Goal: Navigation & Orientation: Find specific page/section

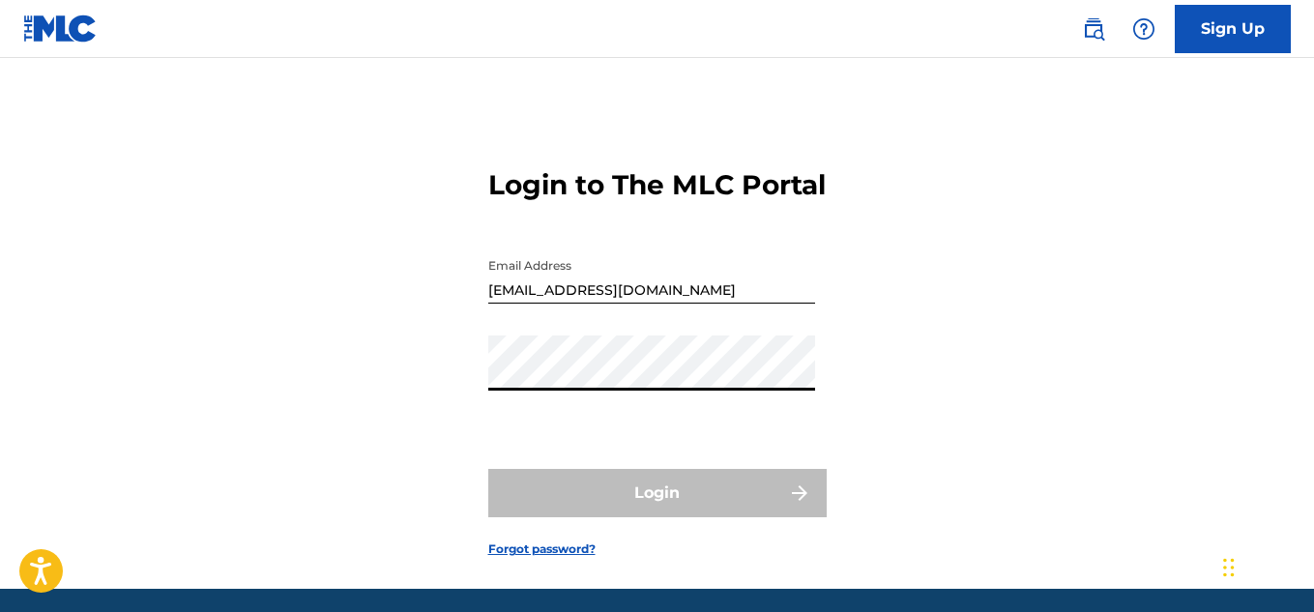
type input "[EMAIL_ADDRESS][DOMAIN_NAME]"
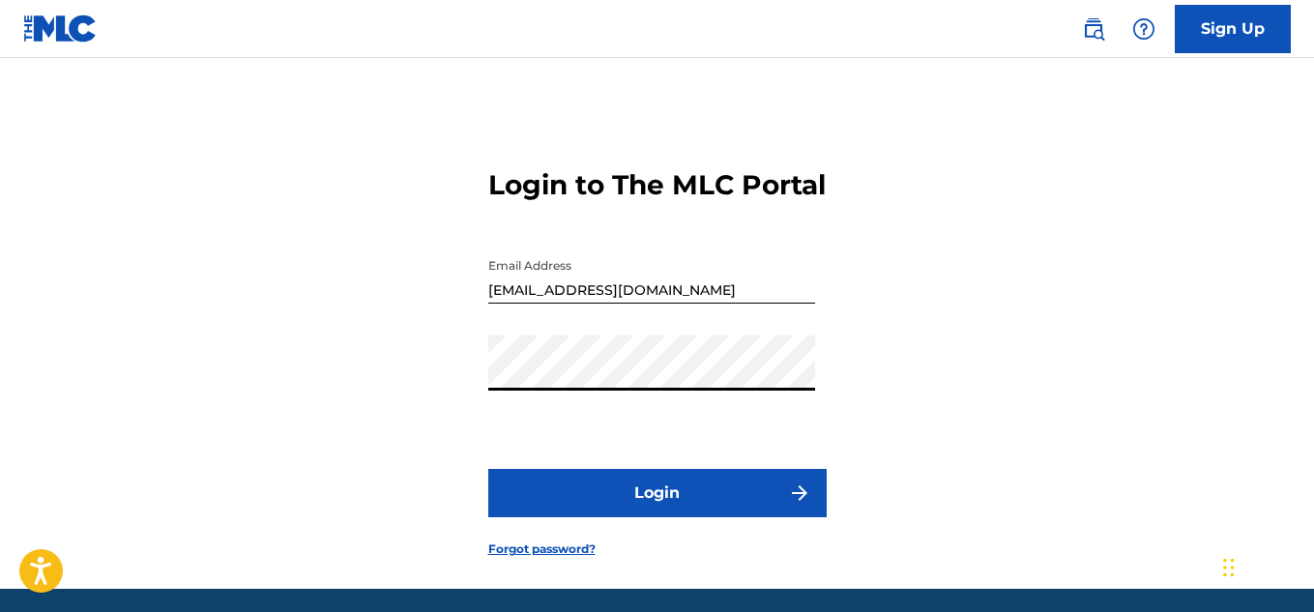
click at [681, 503] on button "Login" at bounding box center [657, 493] width 339 height 48
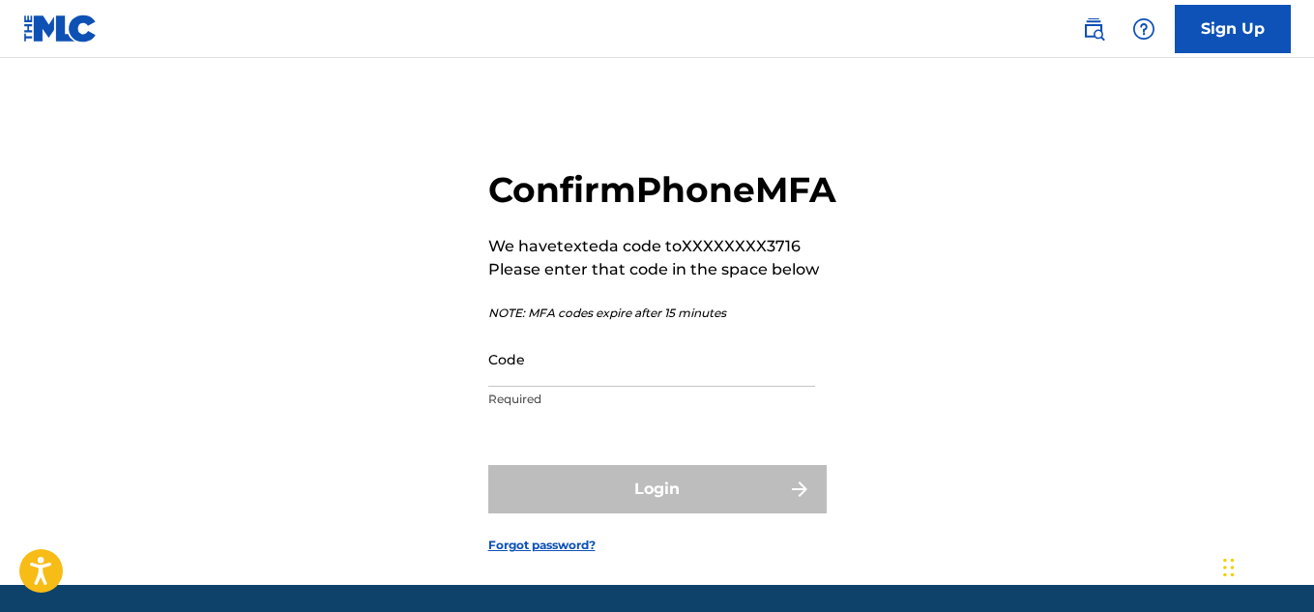
click at [521, 387] on input "Code" at bounding box center [651, 359] width 327 height 55
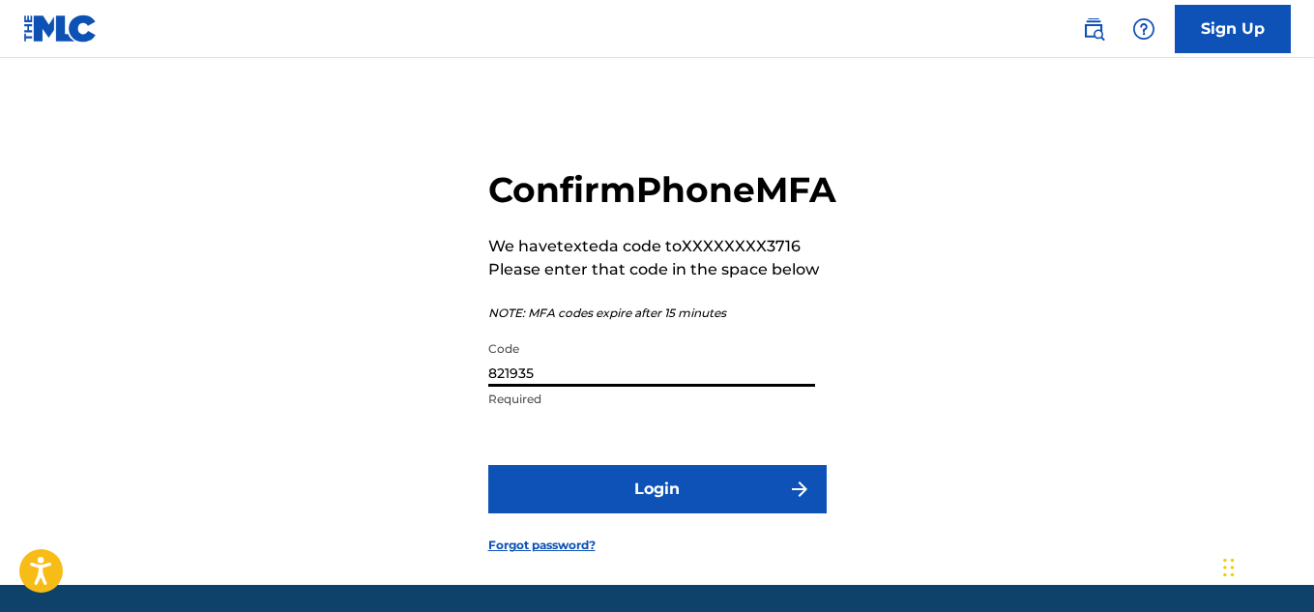
type input "821935"
click at [488, 465] on button "Login" at bounding box center [657, 489] width 339 height 48
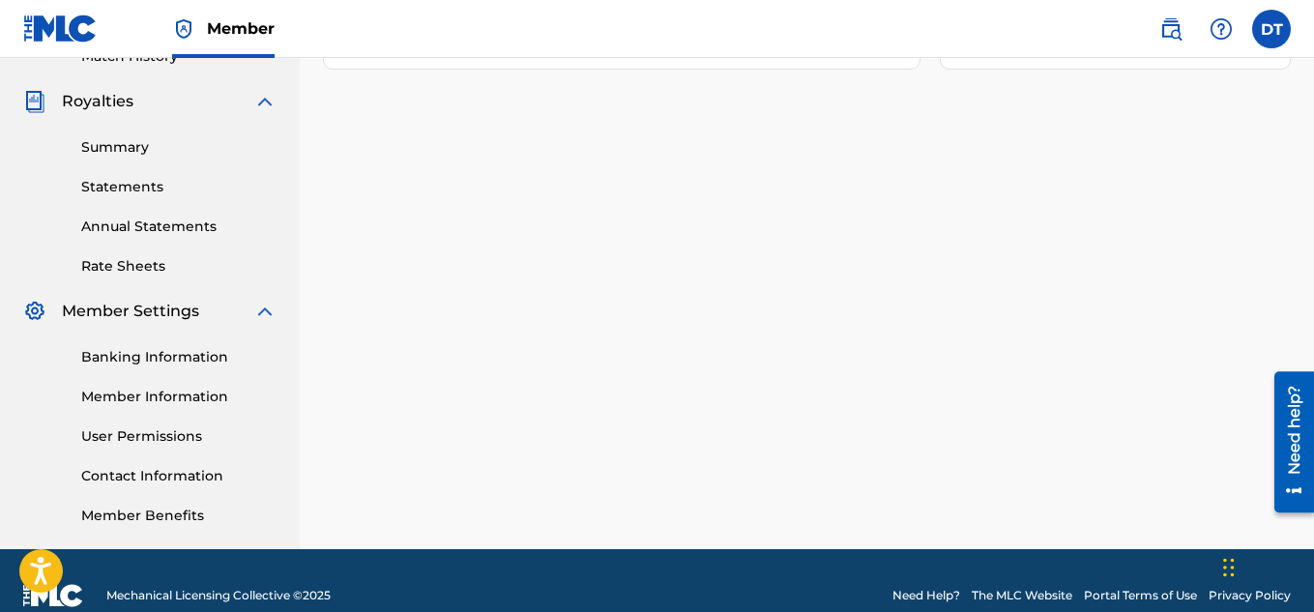
scroll to position [580, 0]
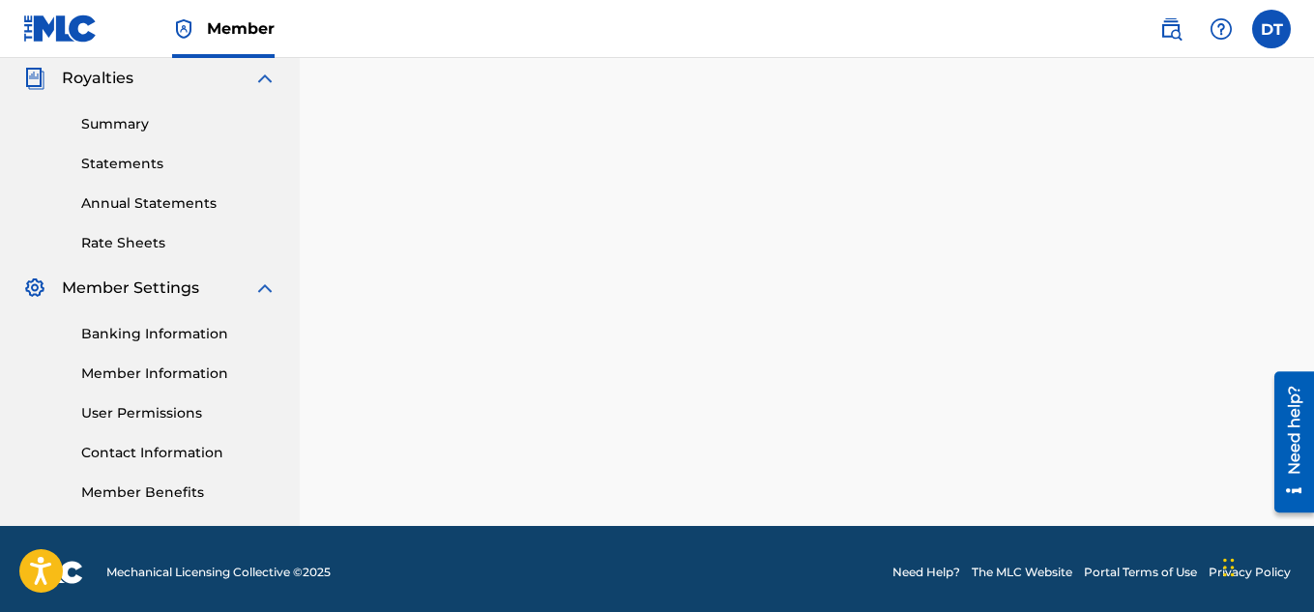
click at [177, 336] on link "Banking Information" at bounding box center [178, 334] width 195 height 20
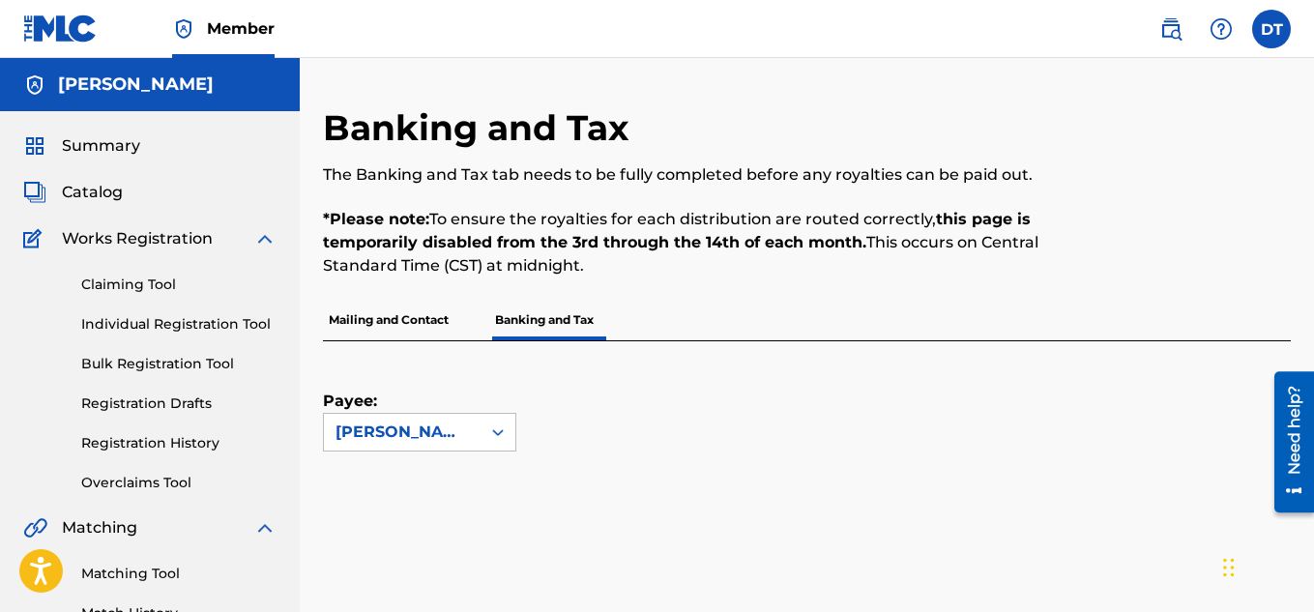
click at [445, 325] on p "Mailing and Contact" at bounding box center [389, 320] width 132 height 41
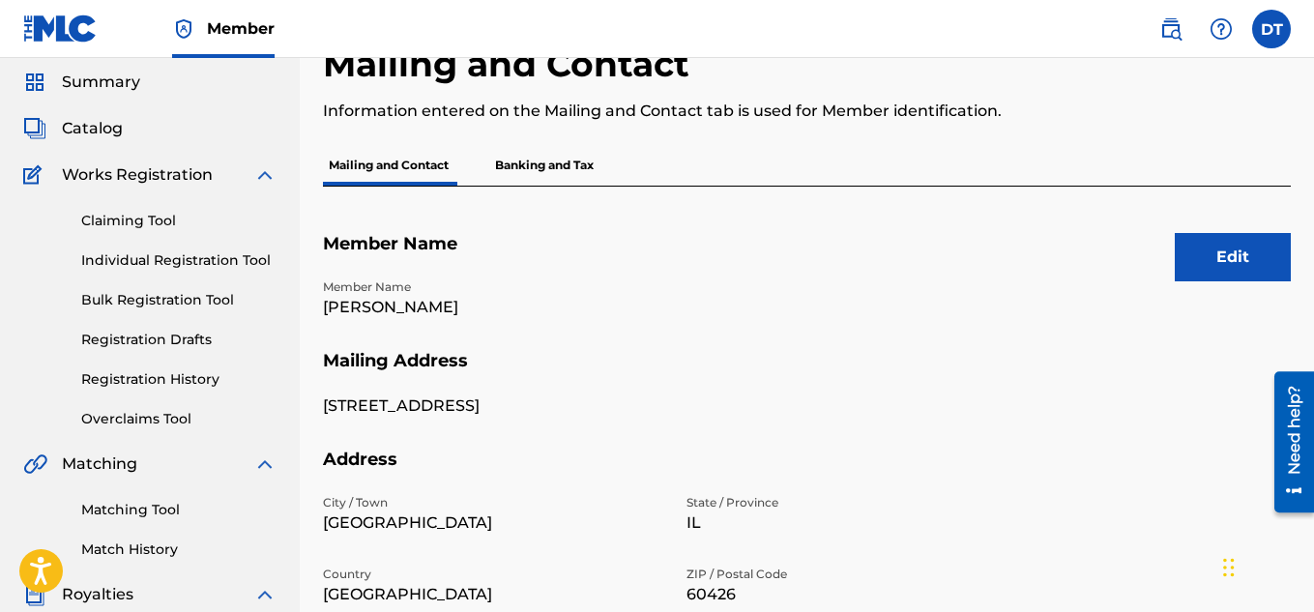
scroll to position [7, 0]
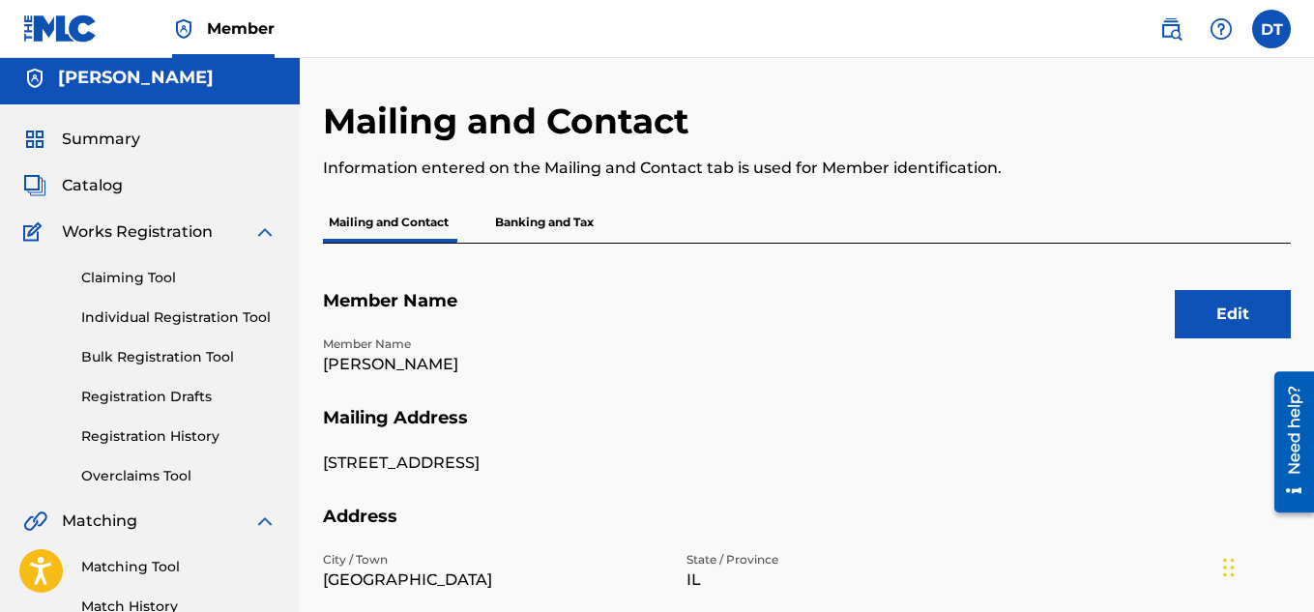
click at [109, 187] on span "Catalog" at bounding box center [92, 185] width 61 height 23
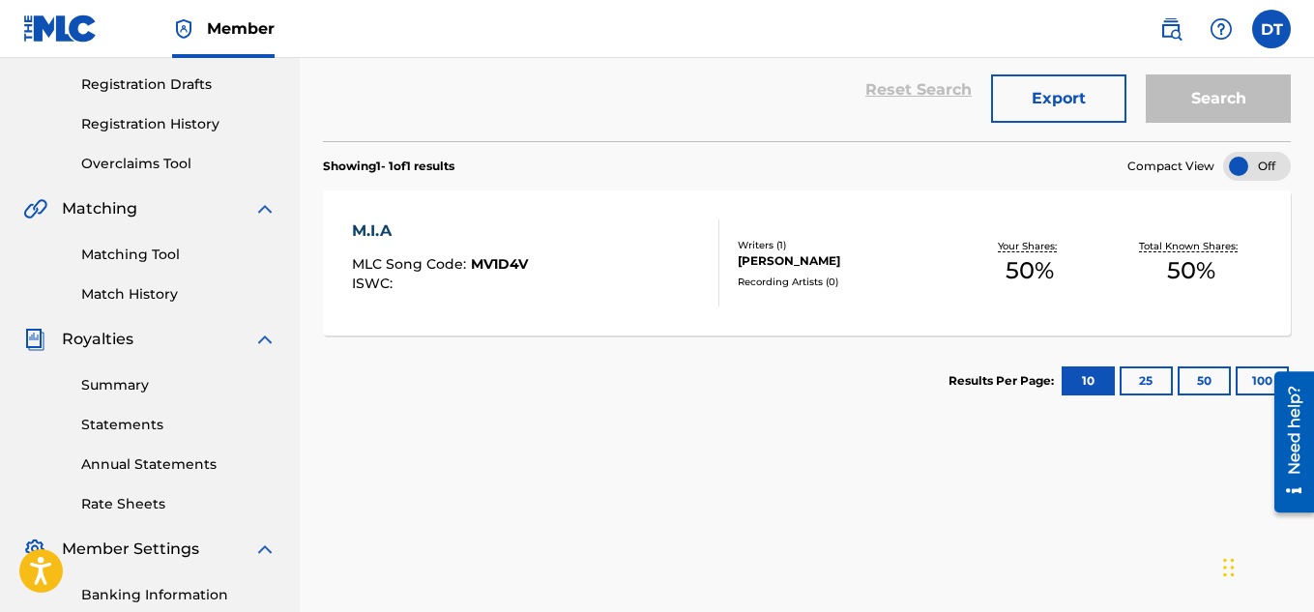
scroll to position [290, 0]
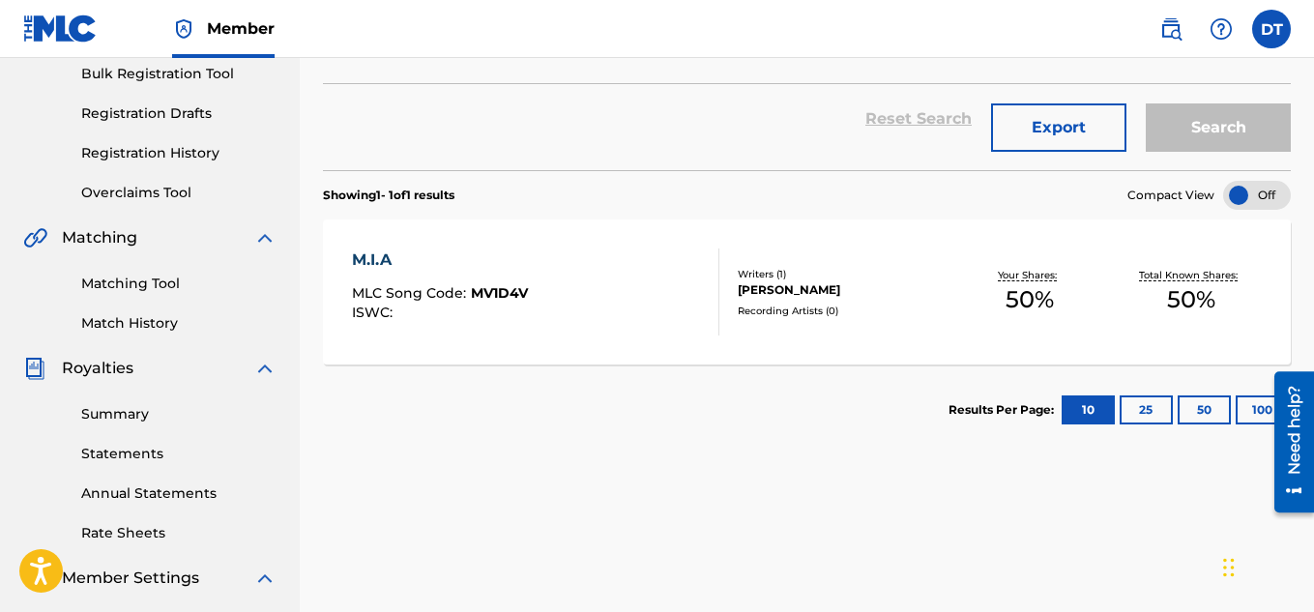
click at [849, 314] on div "Recording Artists ( 0 )" at bounding box center [844, 311] width 212 height 15
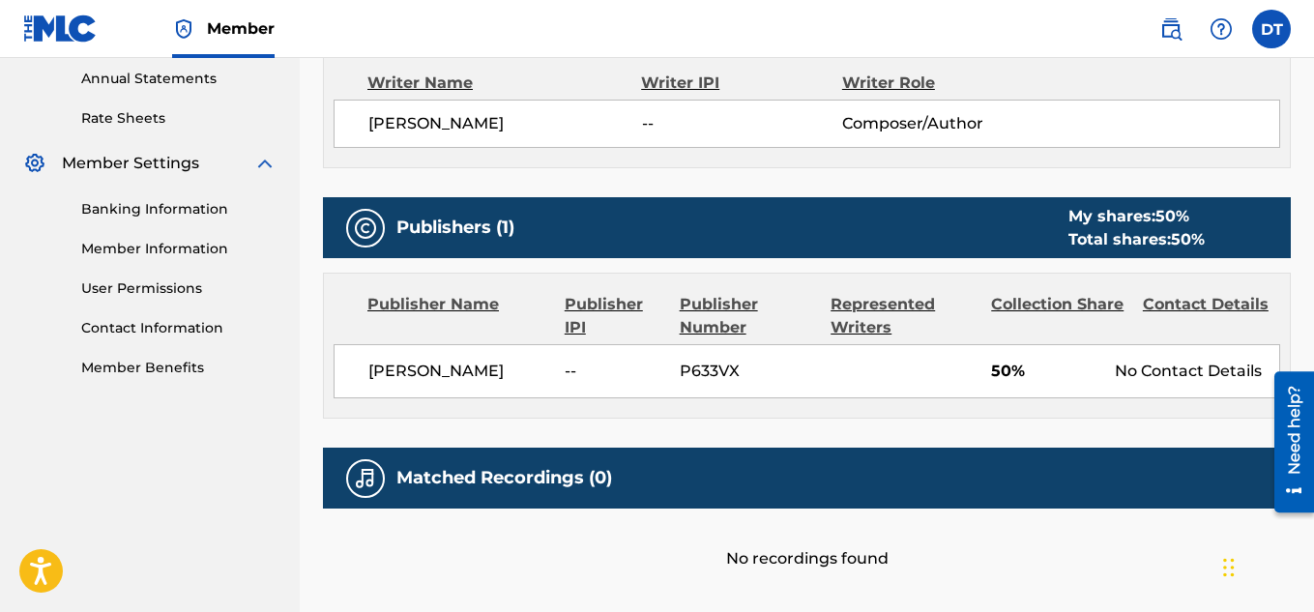
scroll to position [447, 0]
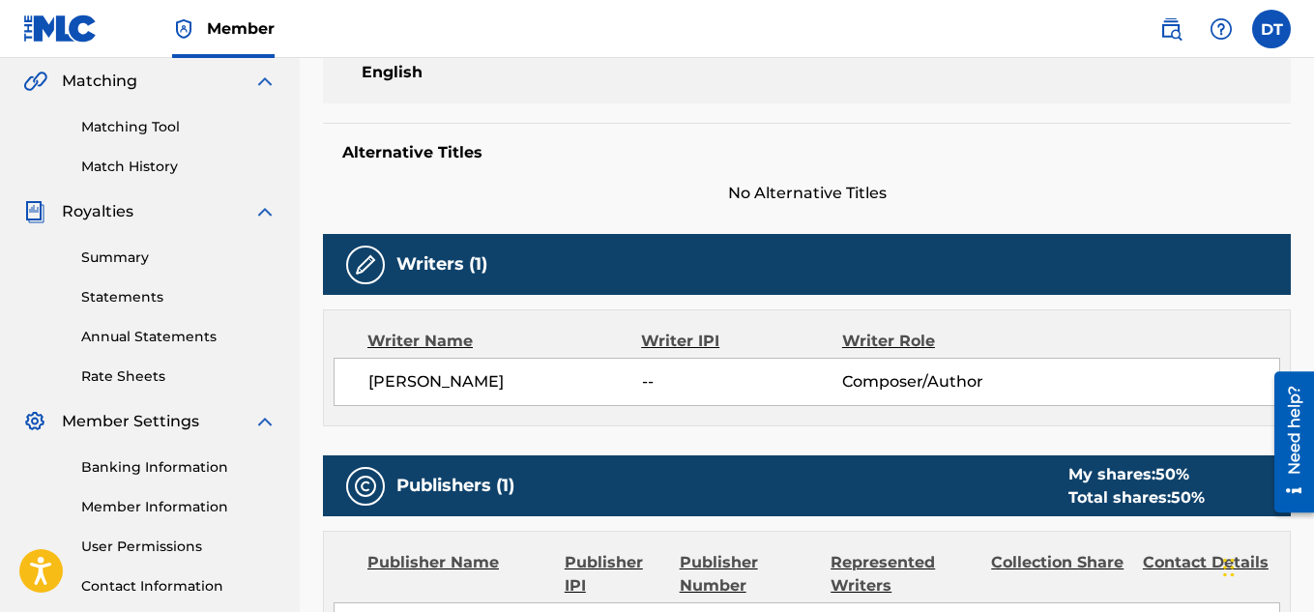
click at [207, 201] on div "Royalties" at bounding box center [149, 211] width 253 height 23
click at [269, 216] on img at bounding box center [264, 211] width 23 height 23
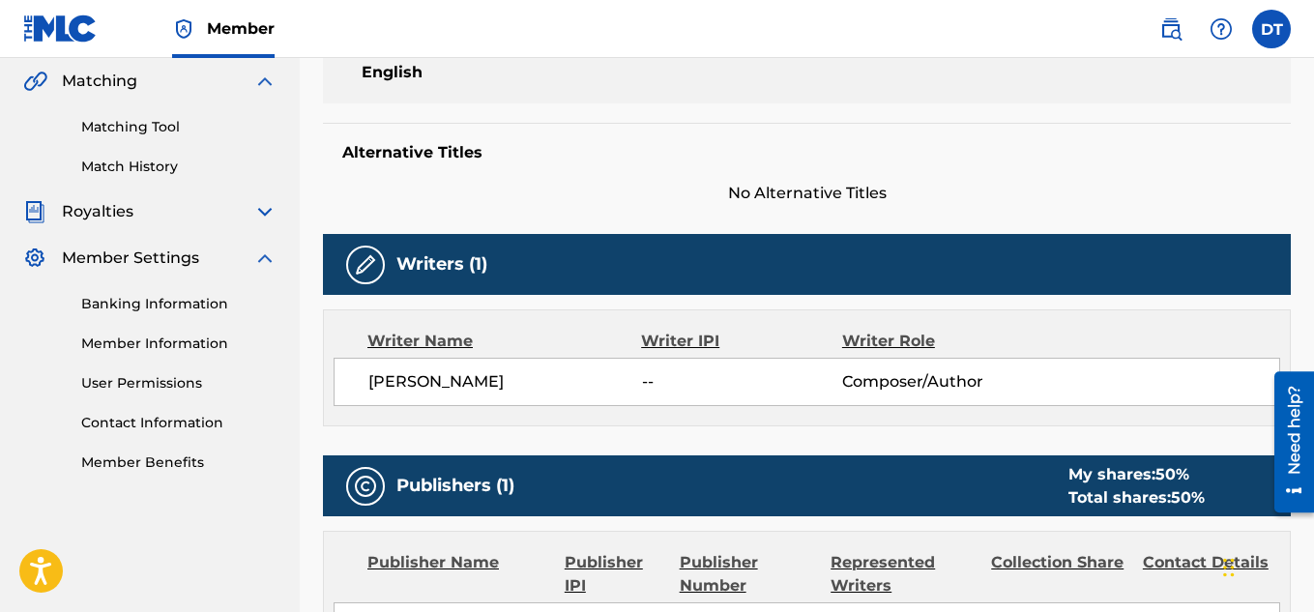
click at [268, 257] on img at bounding box center [264, 258] width 23 height 23
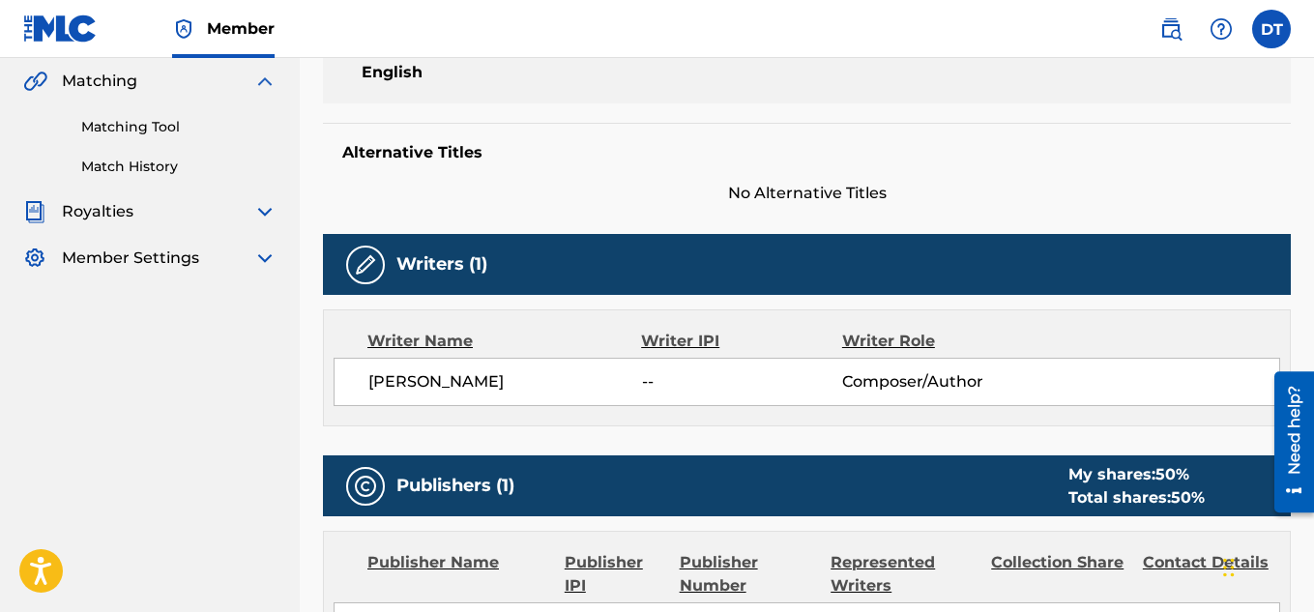
click at [260, 81] on img at bounding box center [264, 81] width 23 height 23
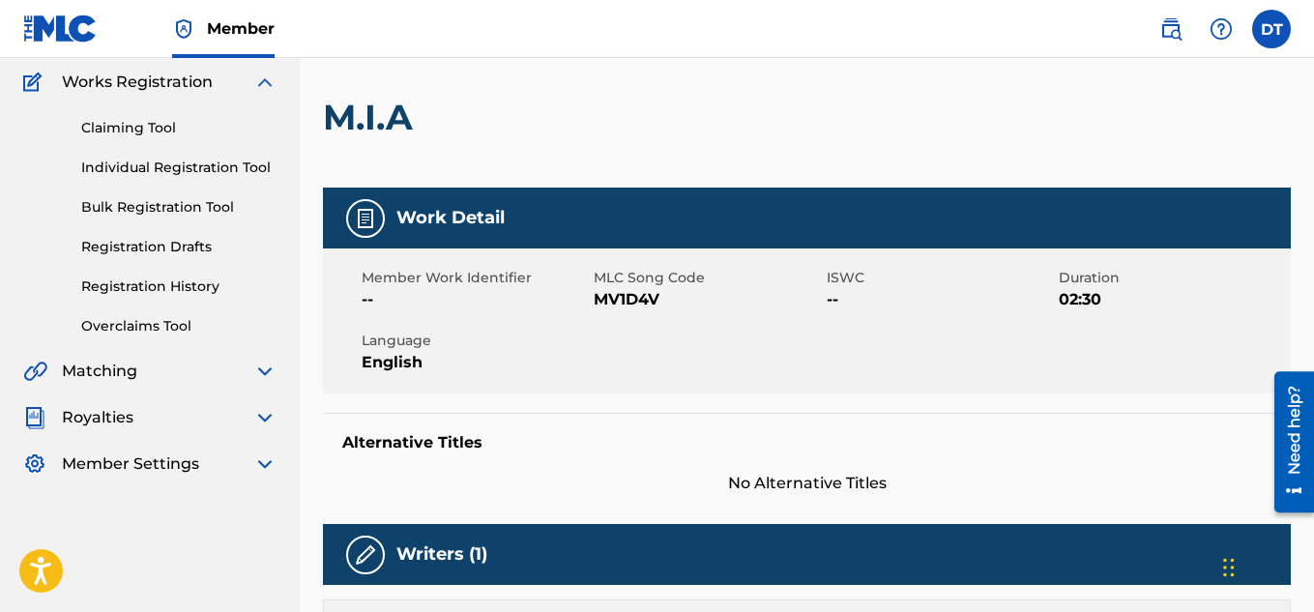
scroll to position [0, 0]
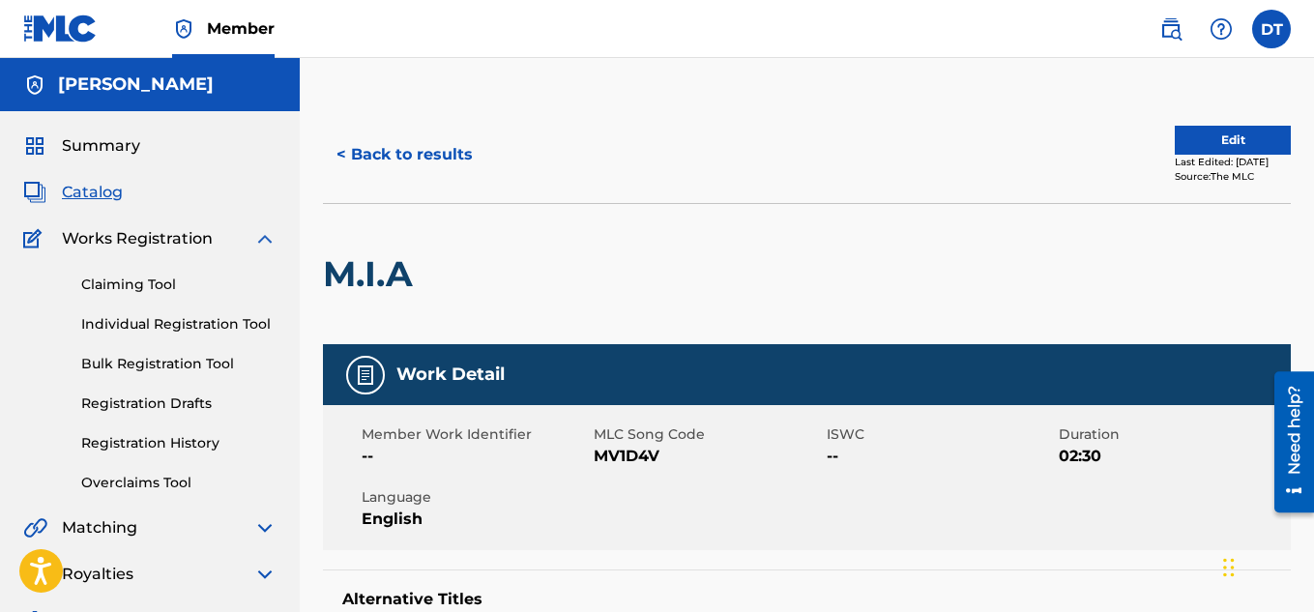
click at [268, 240] on img at bounding box center [264, 238] width 23 height 23
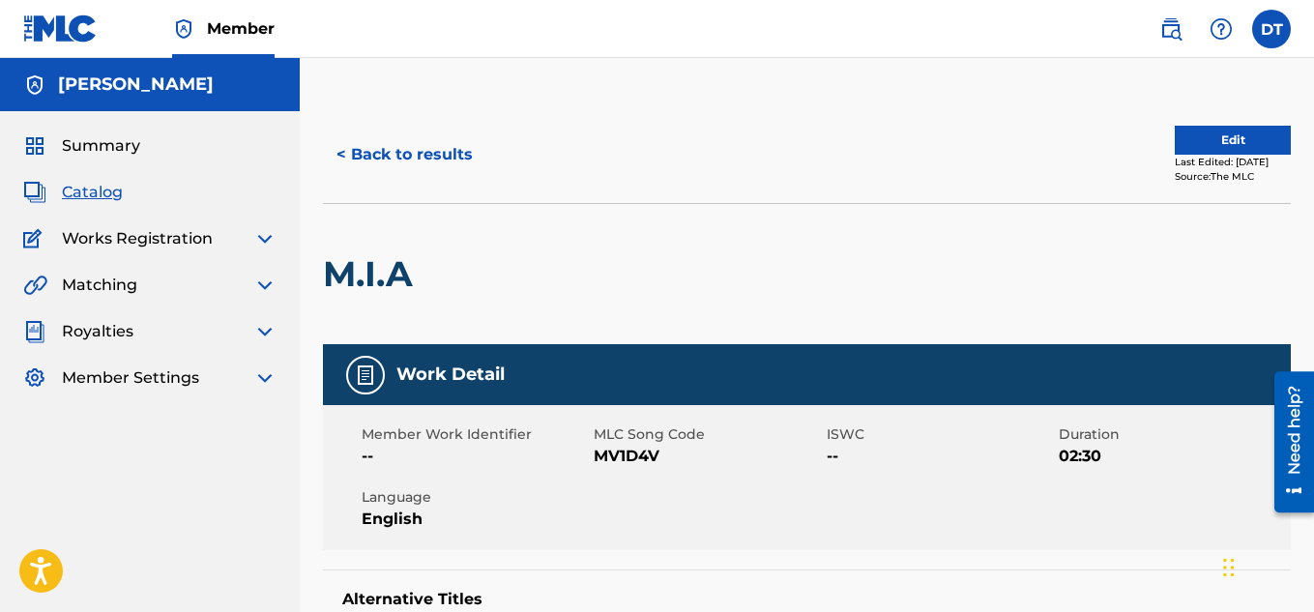
click at [89, 185] on span "Catalog" at bounding box center [92, 192] width 61 height 23
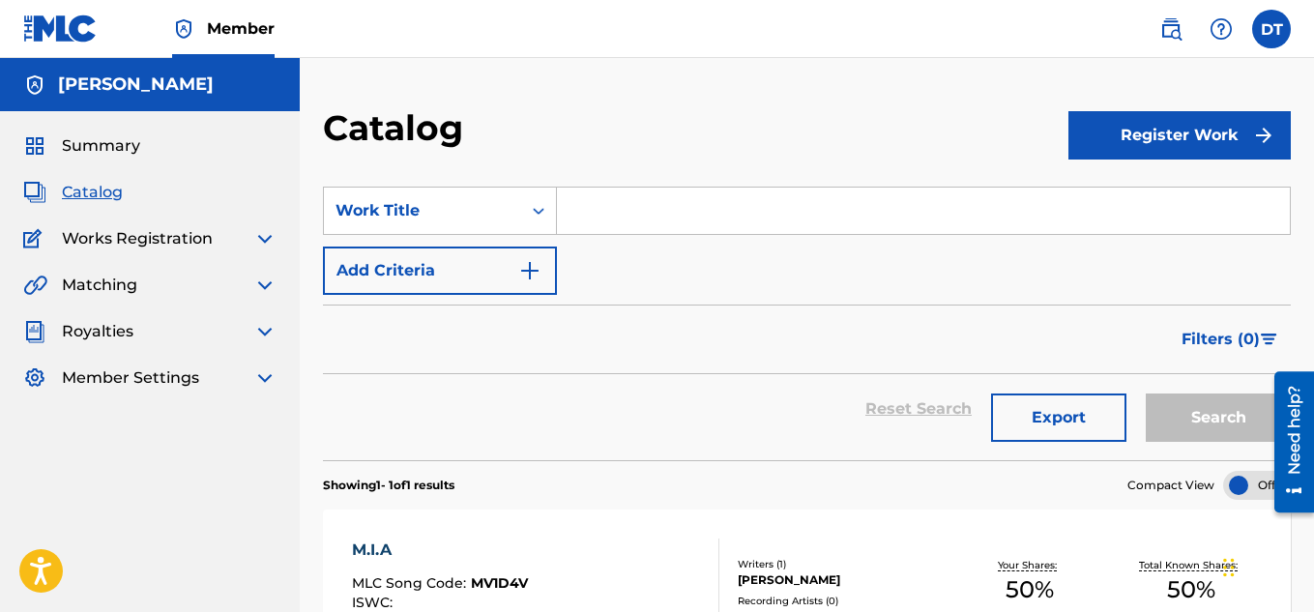
click at [107, 140] on span "Summary" at bounding box center [101, 145] width 78 height 23
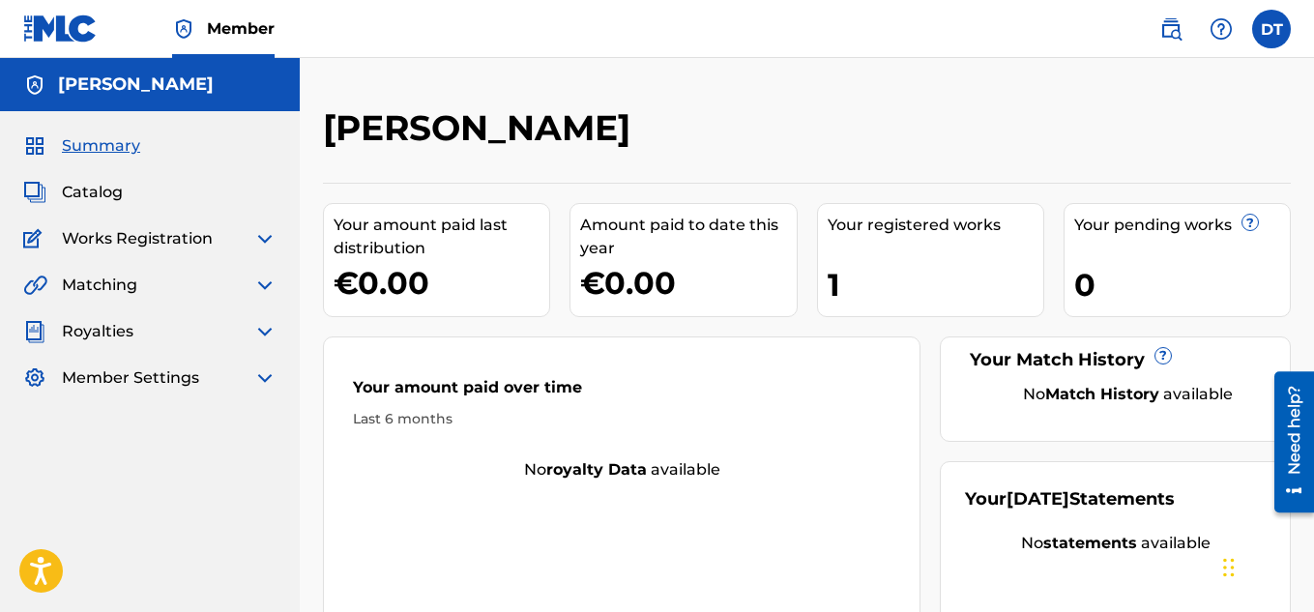
click at [66, 27] on img at bounding box center [60, 29] width 74 height 28
